Goal: Task Accomplishment & Management: Complete application form

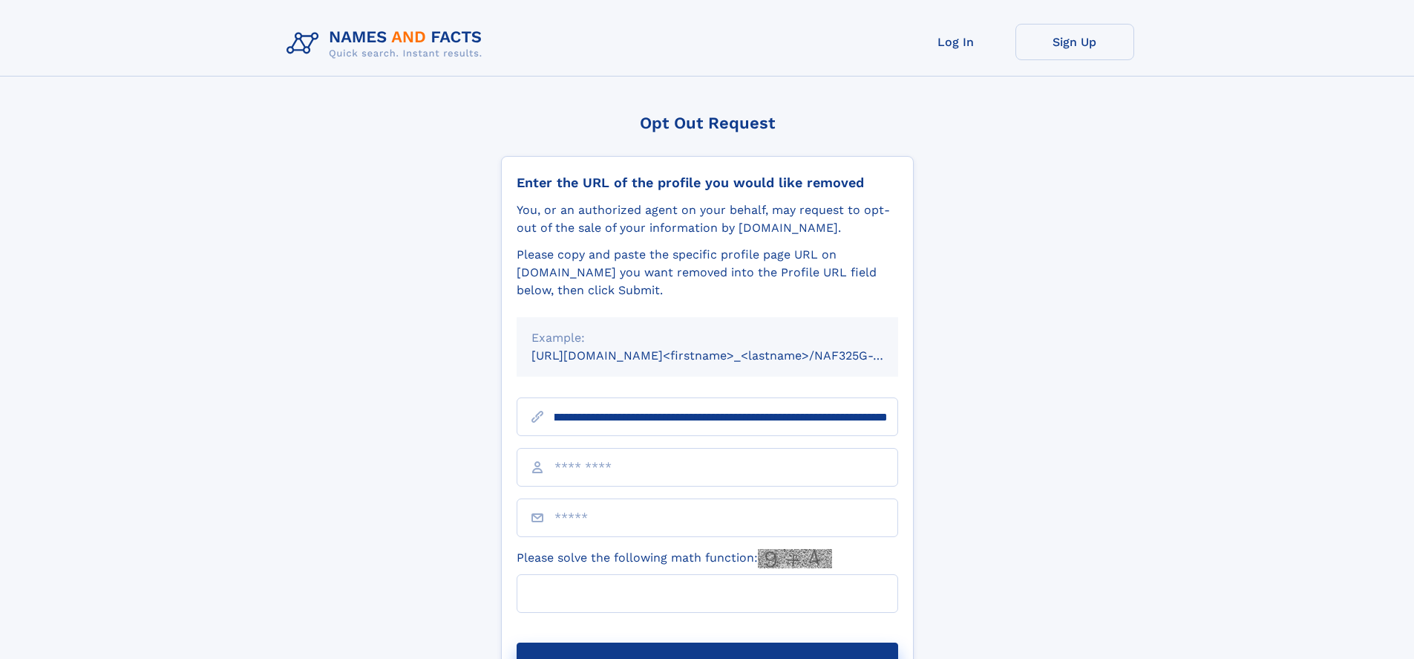
scroll to position [0, 215]
type input "**********"
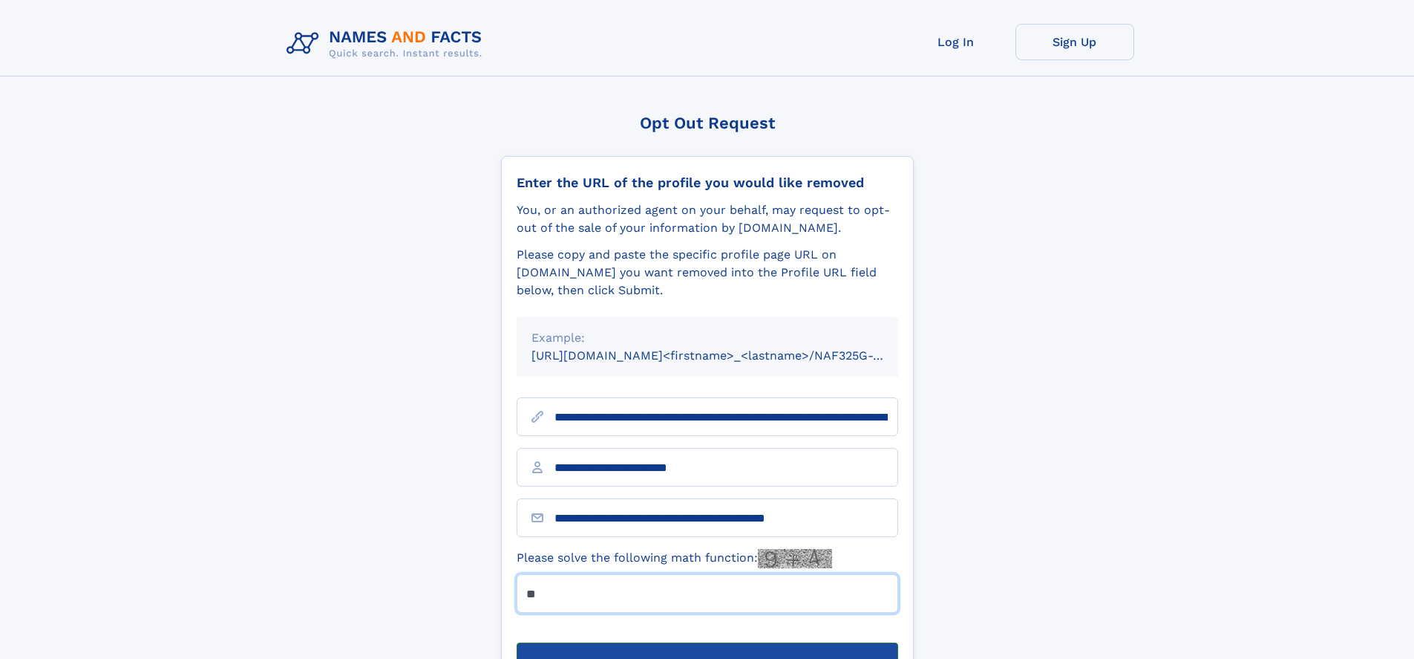
type input "**"
click at [707, 642] on button "Submit Opt Out Request" at bounding box center [708, 666] width 382 height 48
